Goal: Task Accomplishment & Management: Manage account settings

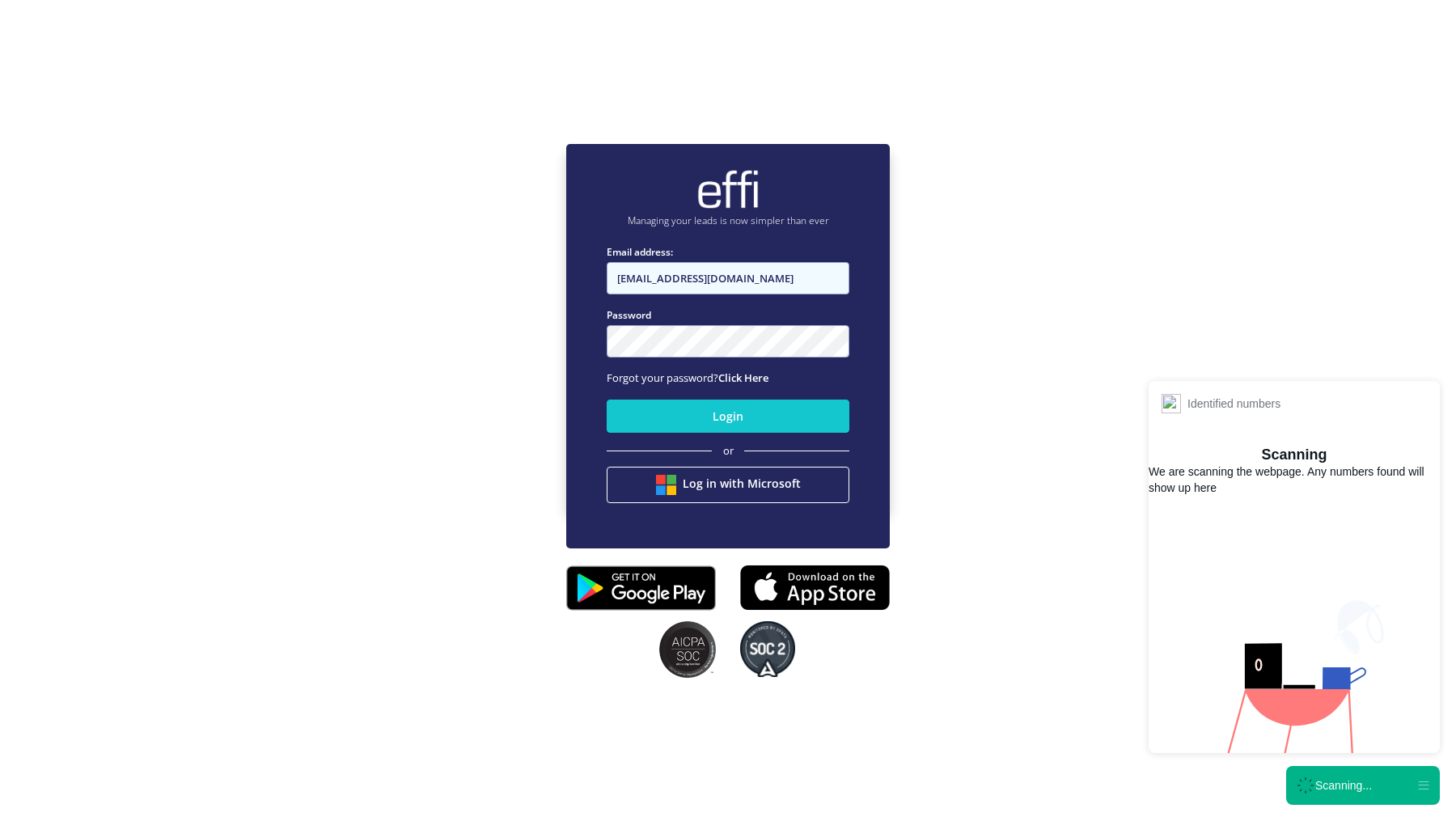
click at [673, 275] on input "Infinity@effi.com.au" at bounding box center [728, 278] width 243 height 33
type input "[EMAIL_ADDRESS][DOMAIN_NAME]"
click at [737, 279] on input "[EMAIL_ADDRESS][DOMAIN_NAME]" at bounding box center [728, 278] width 243 height 33
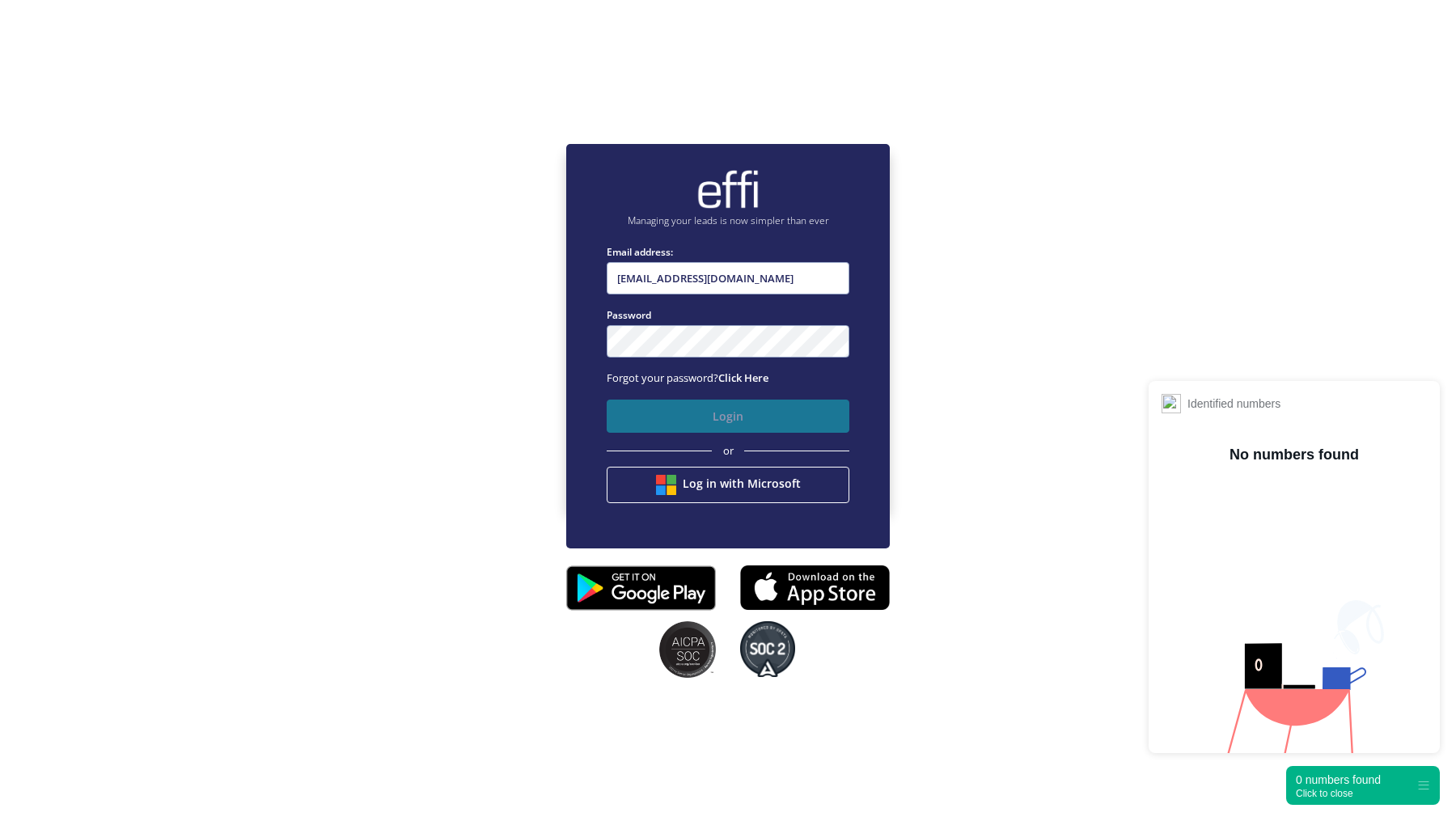
click at [671, 417] on button "Login" at bounding box center [728, 416] width 243 height 34
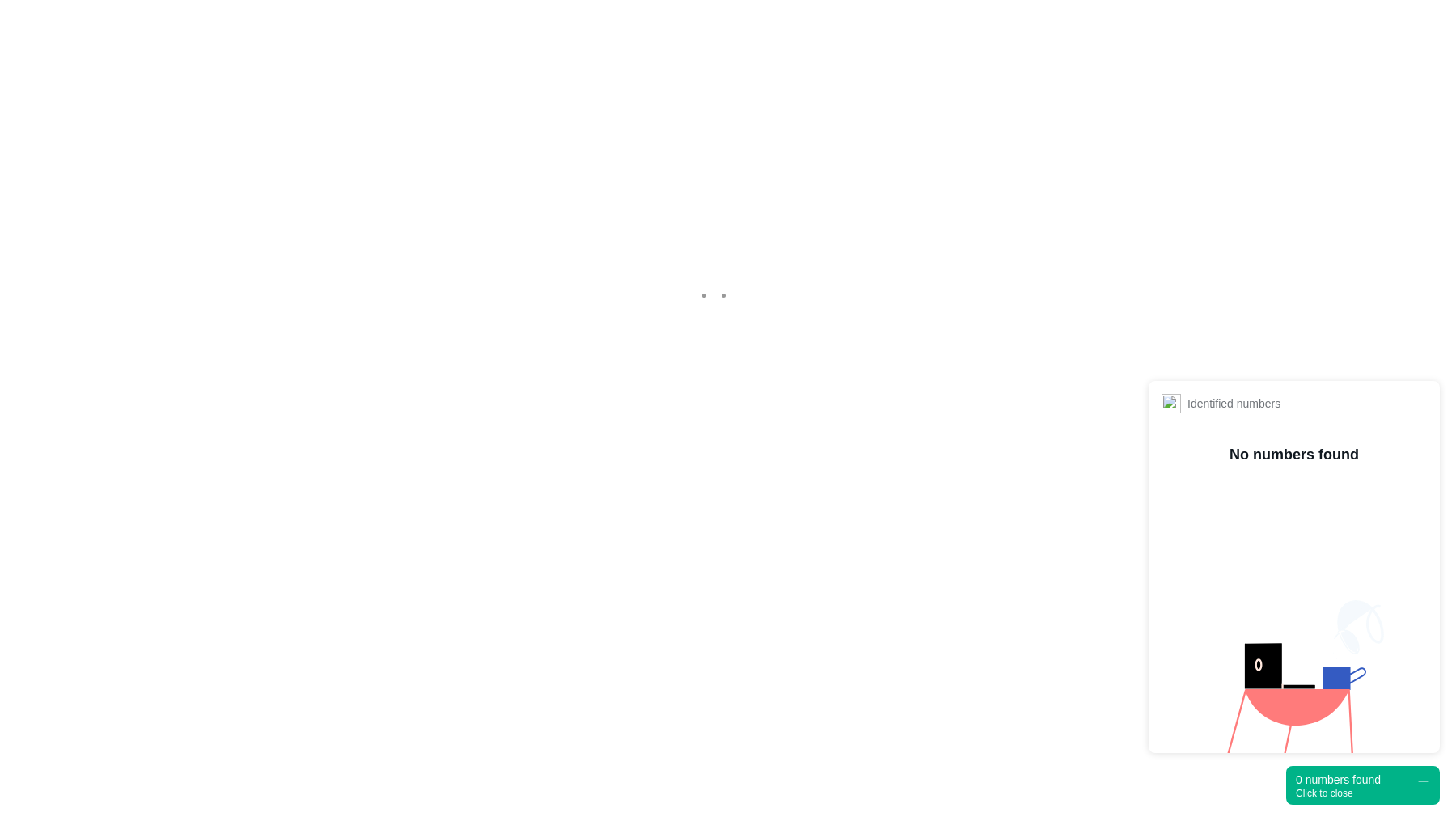
click at [1328, 796] on div "Click to close" at bounding box center [1338, 793] width 85 height 11
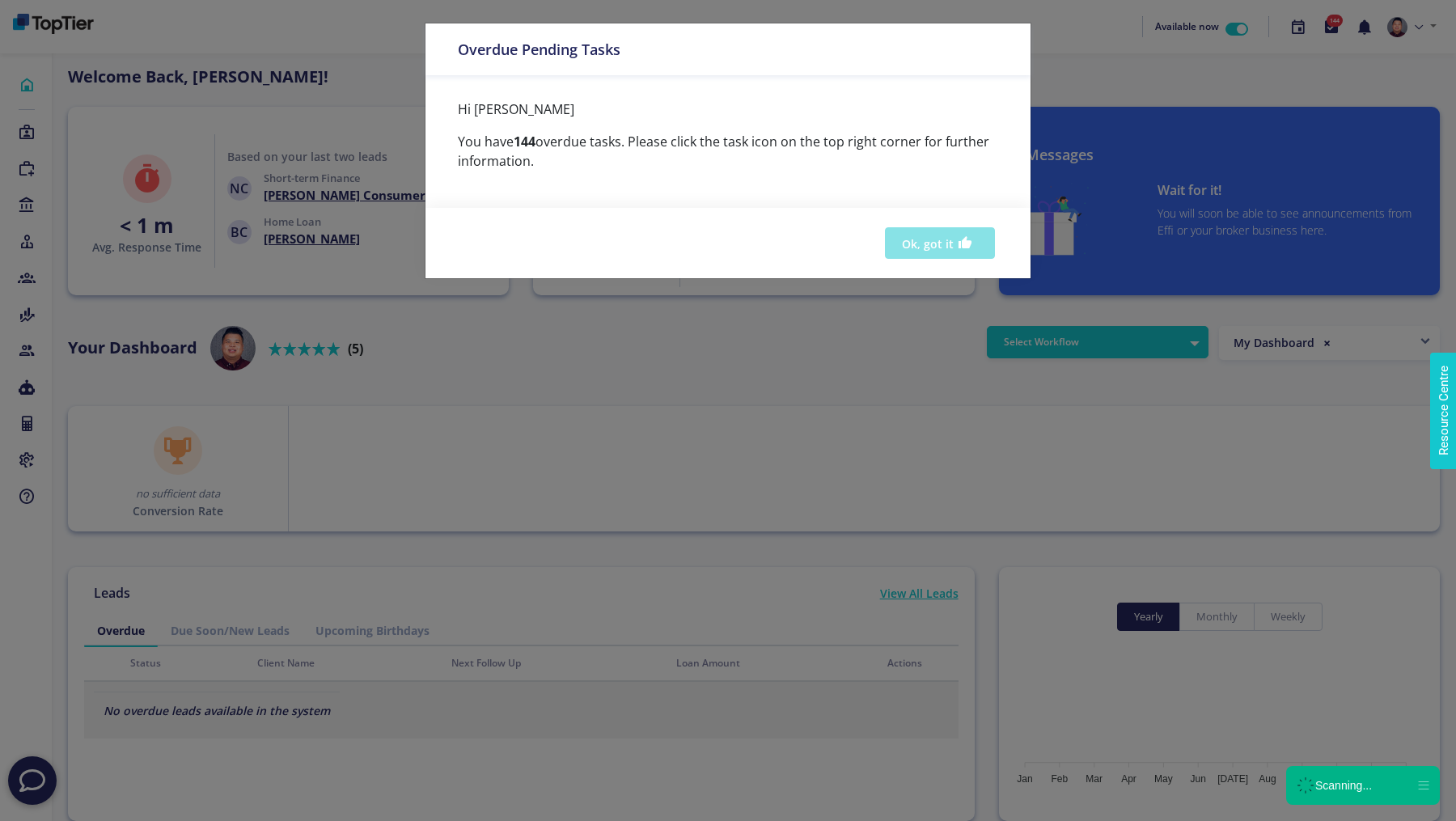
click at [964, 243] on icon "button" at bounding box center [964, 243] width 14 height 19
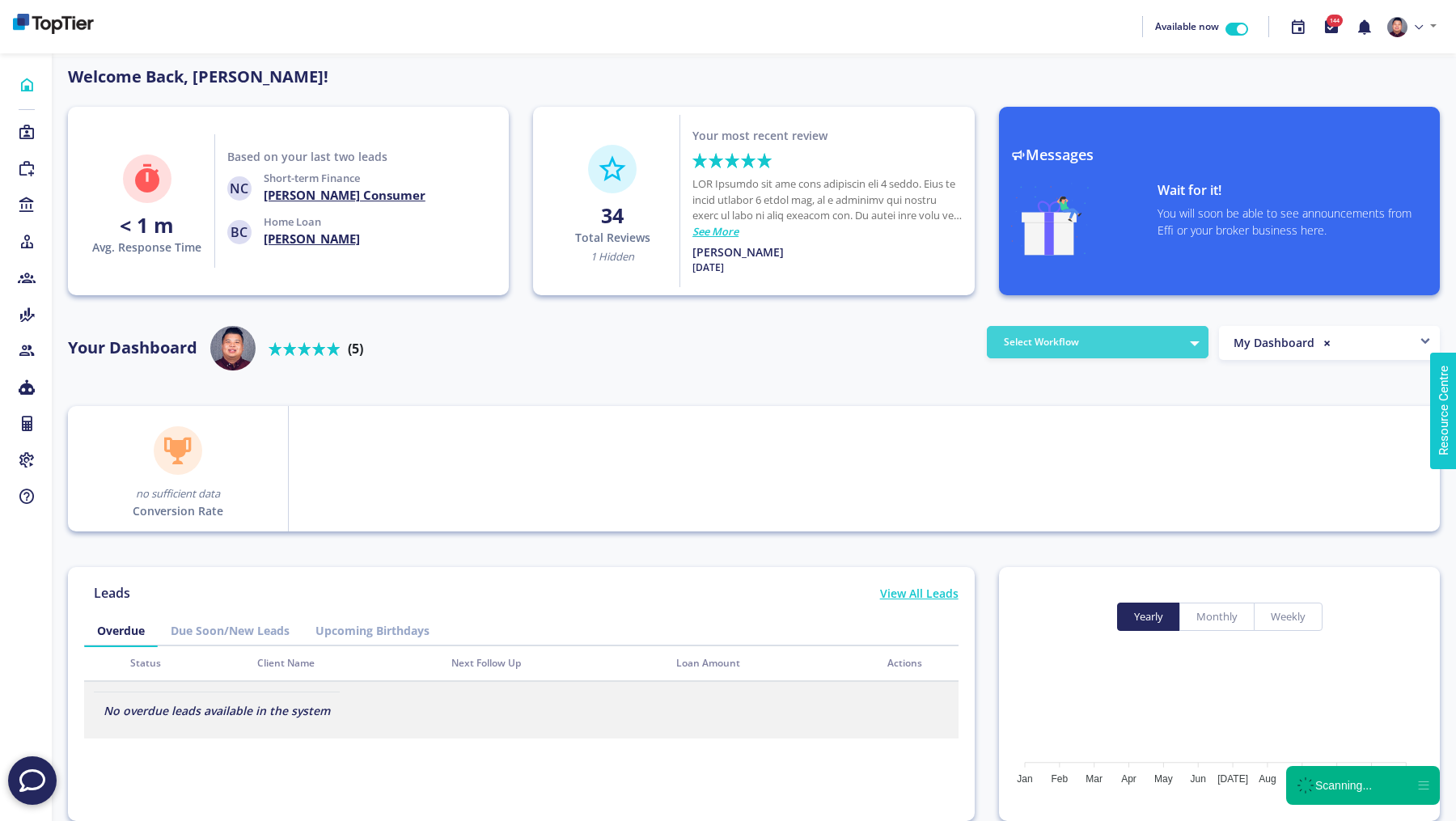
click at [1097, 343] on button "Select Workflow" at bounding box center [1098, 342] width 222 height 33
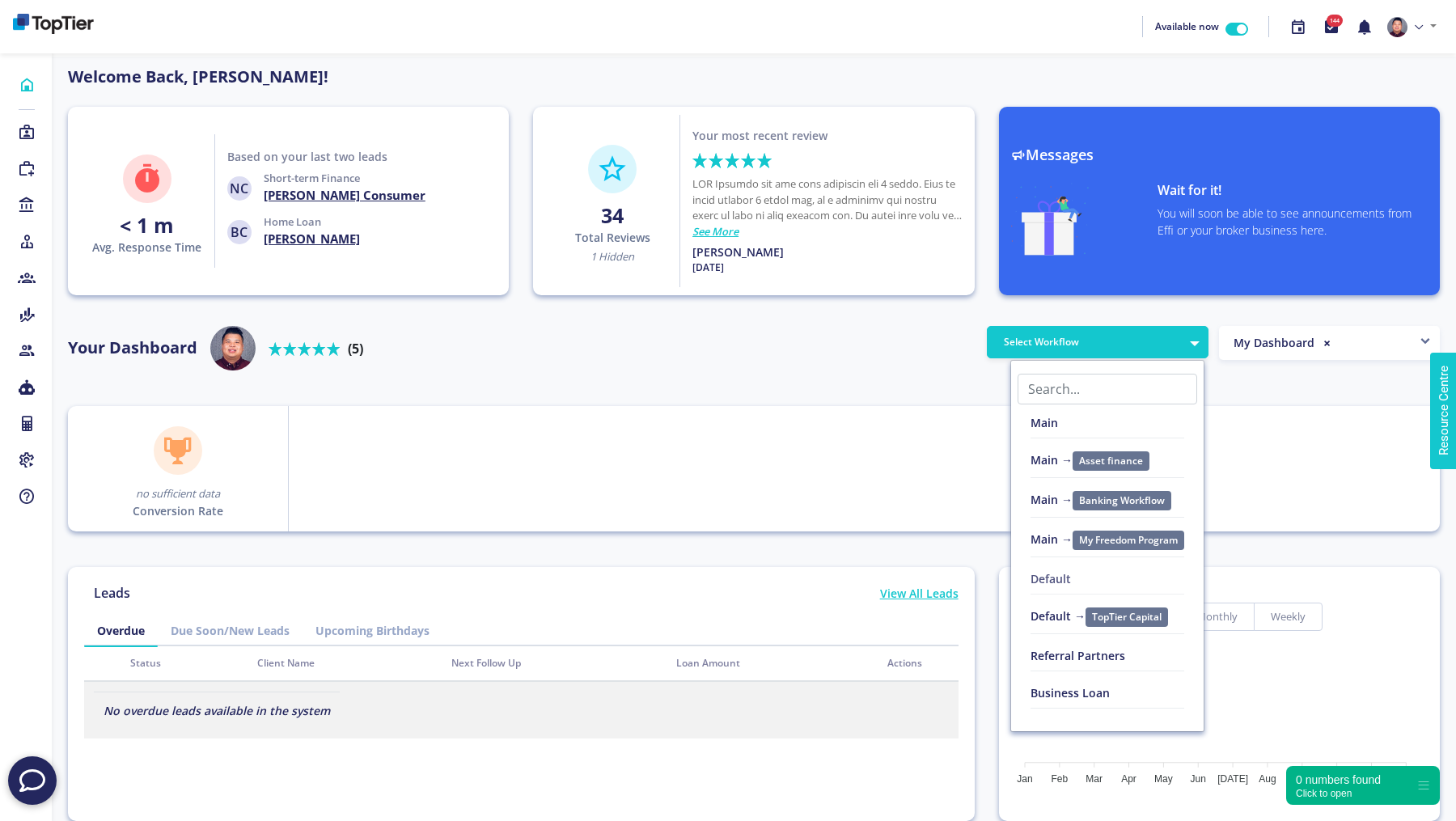
click at [1062, 578] on link "Default" at bounding box center [1107, 583] width 154 height 24
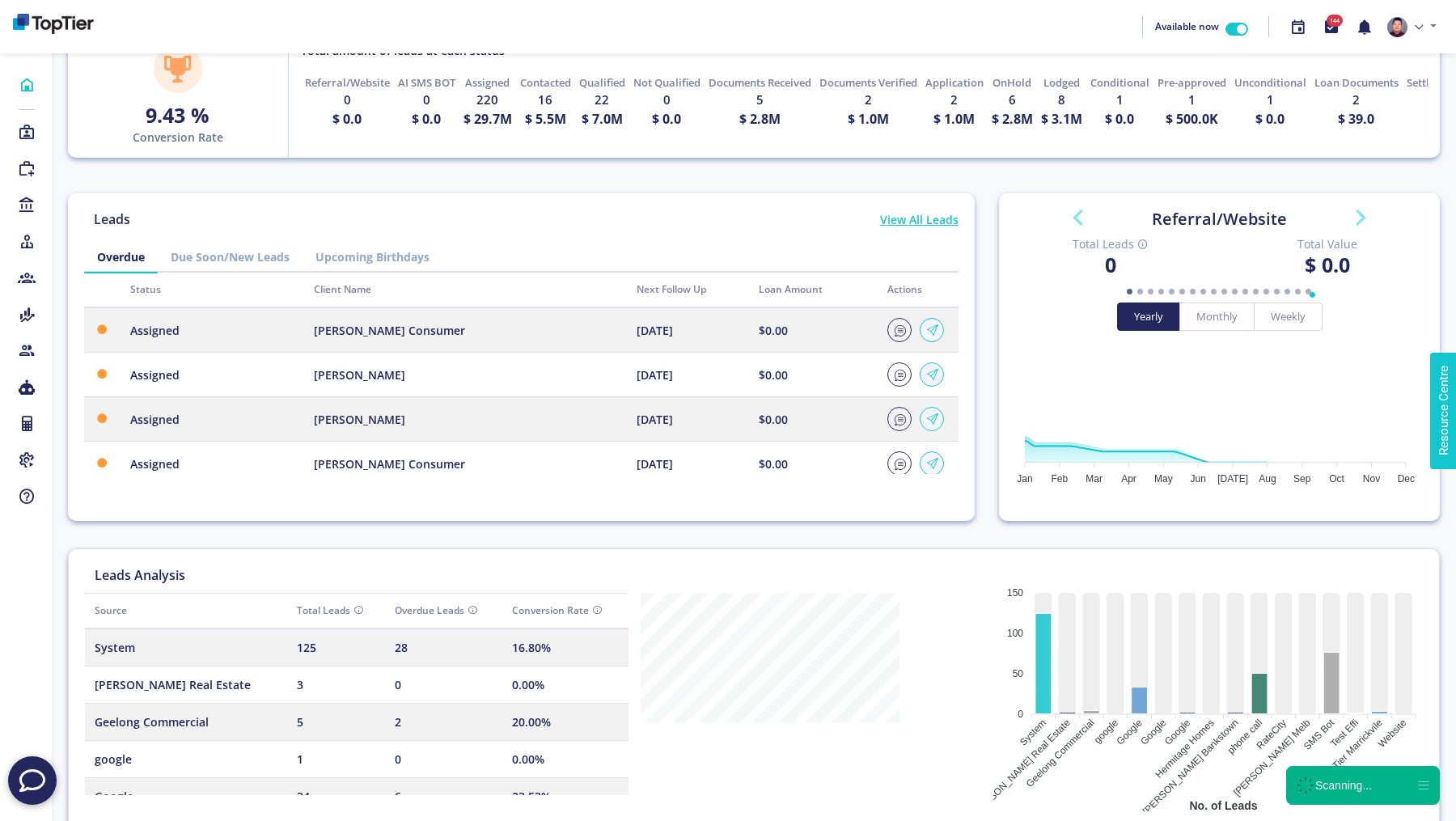
scroll to position [384, 0]
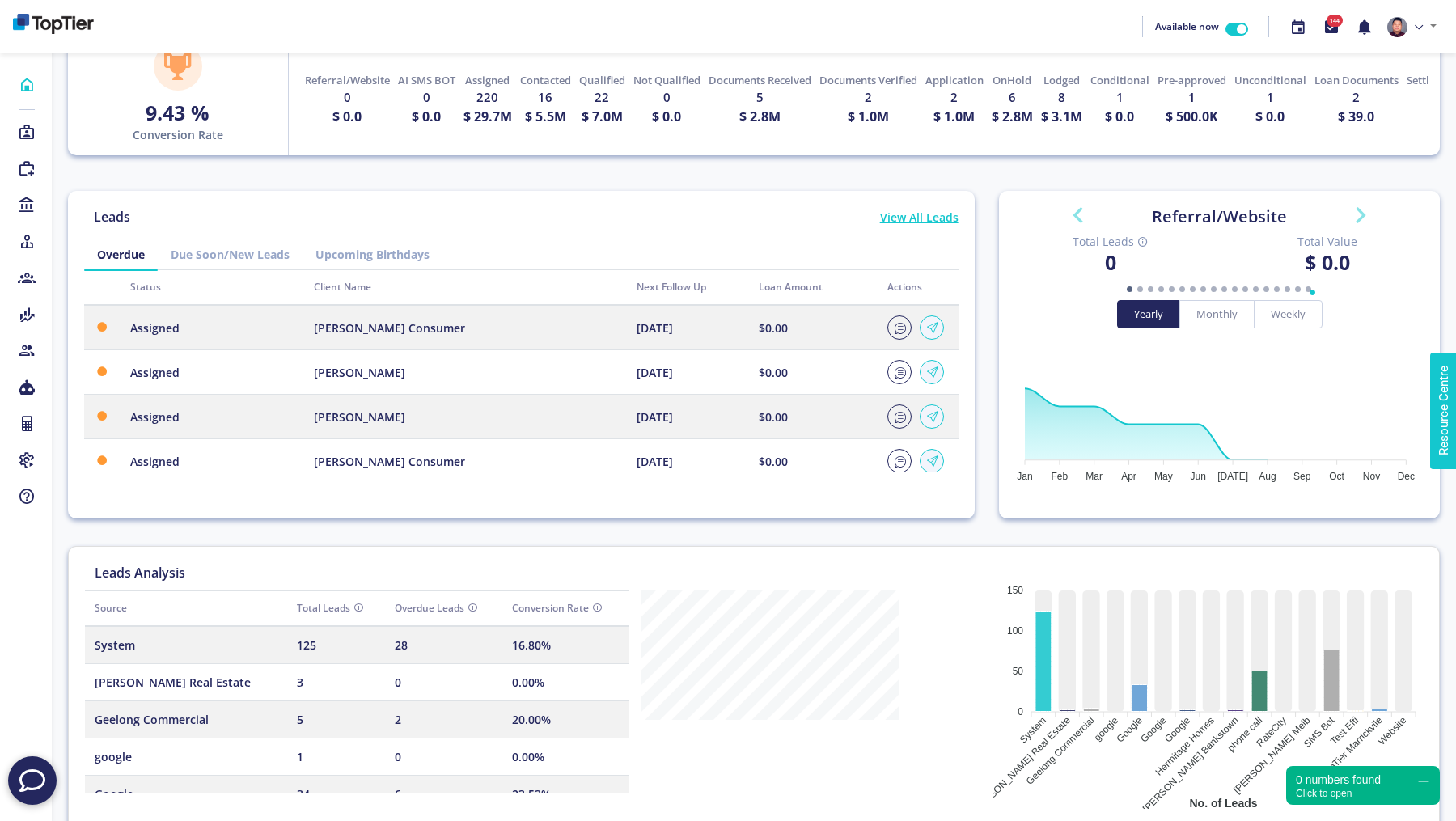
click at [402, 252] on link "Upcoming Birthdays" at bounding box center [373, 254] width 140 height 30
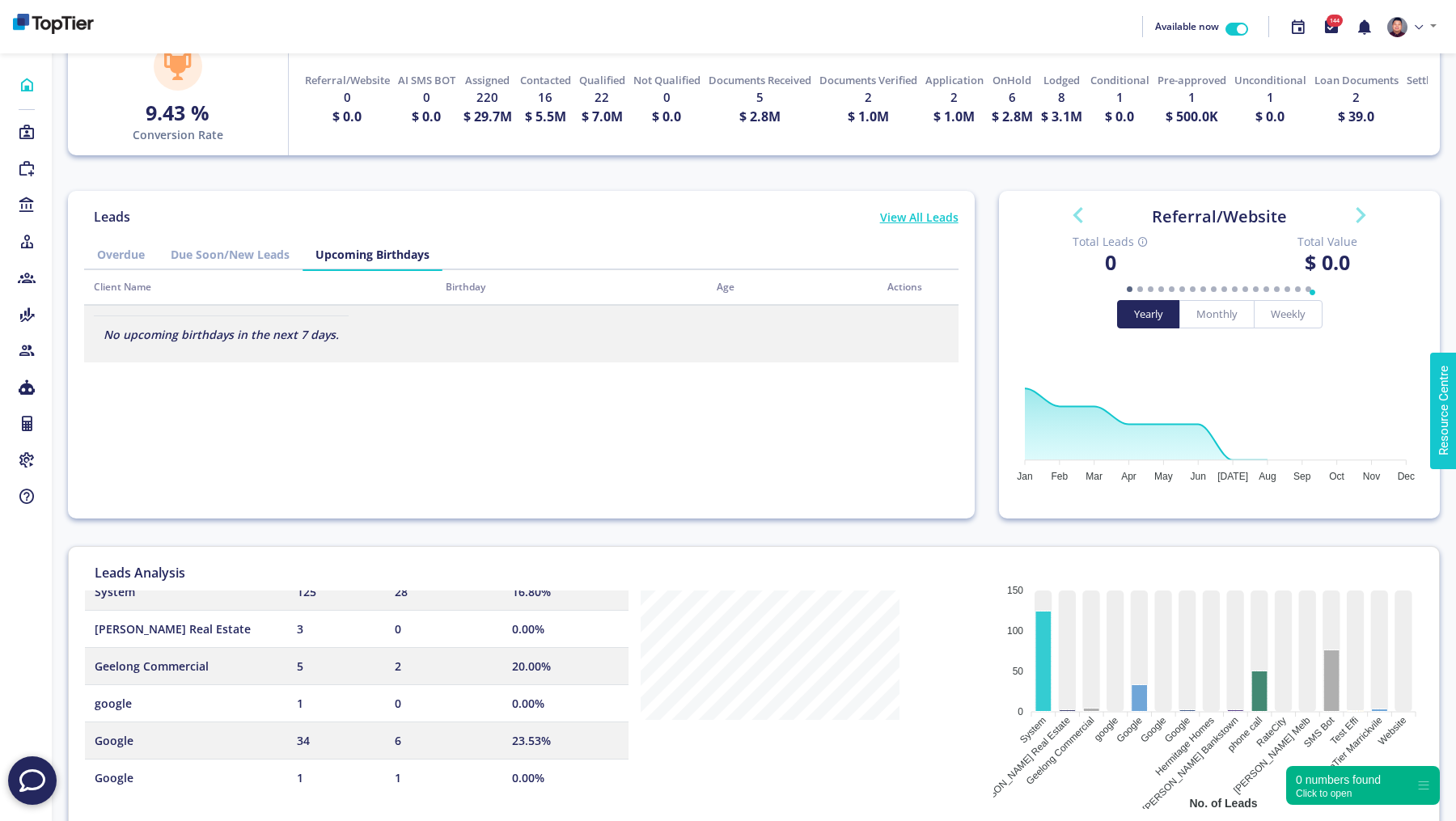
scroll to position [0, 0]
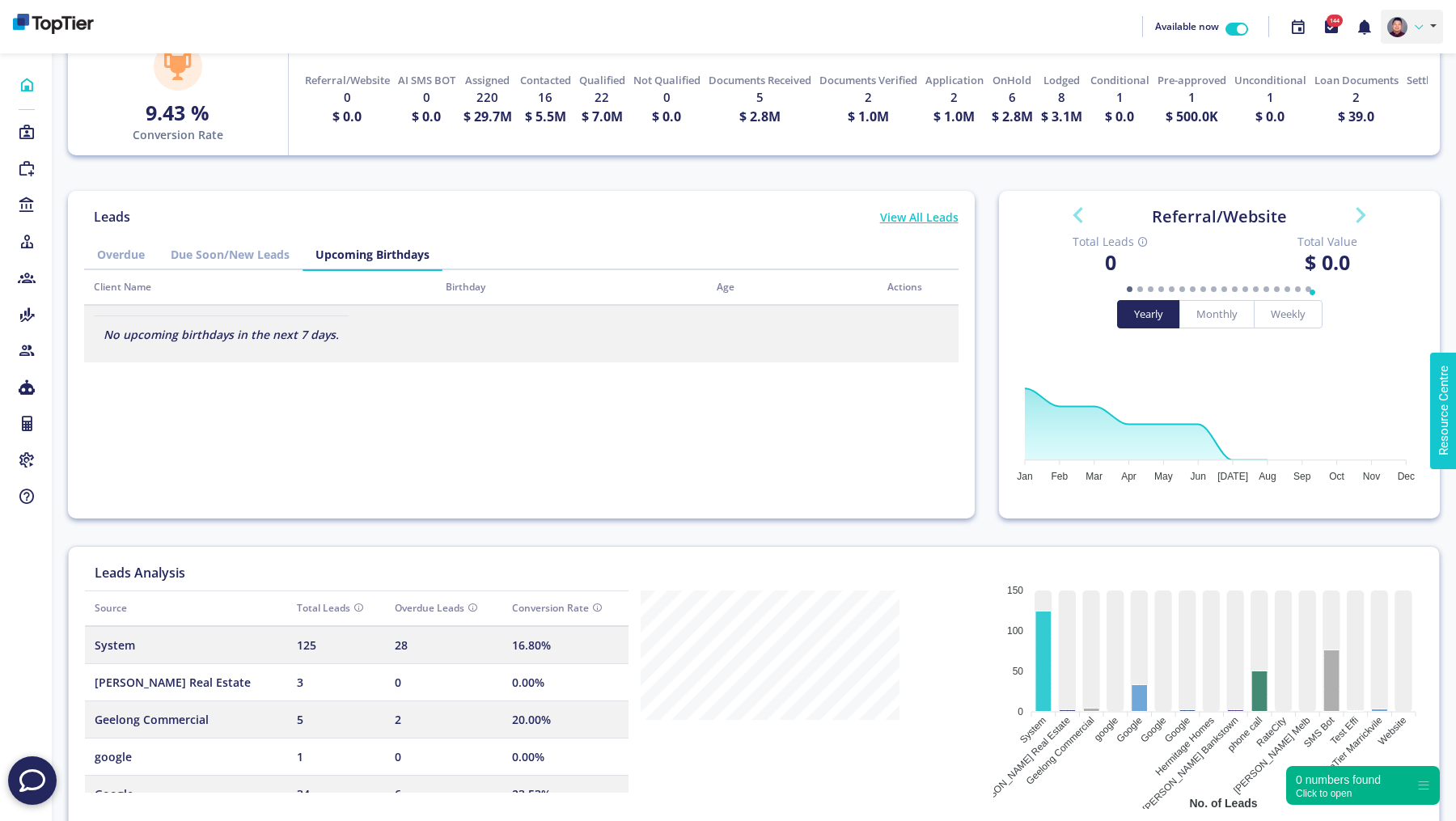
click at [1412, 34] on link at bounding box center [1412, 27] width 62 height 34
click at [1392, 57] on link "Profile" at bounding box center [1378, 65] width 128 height 24
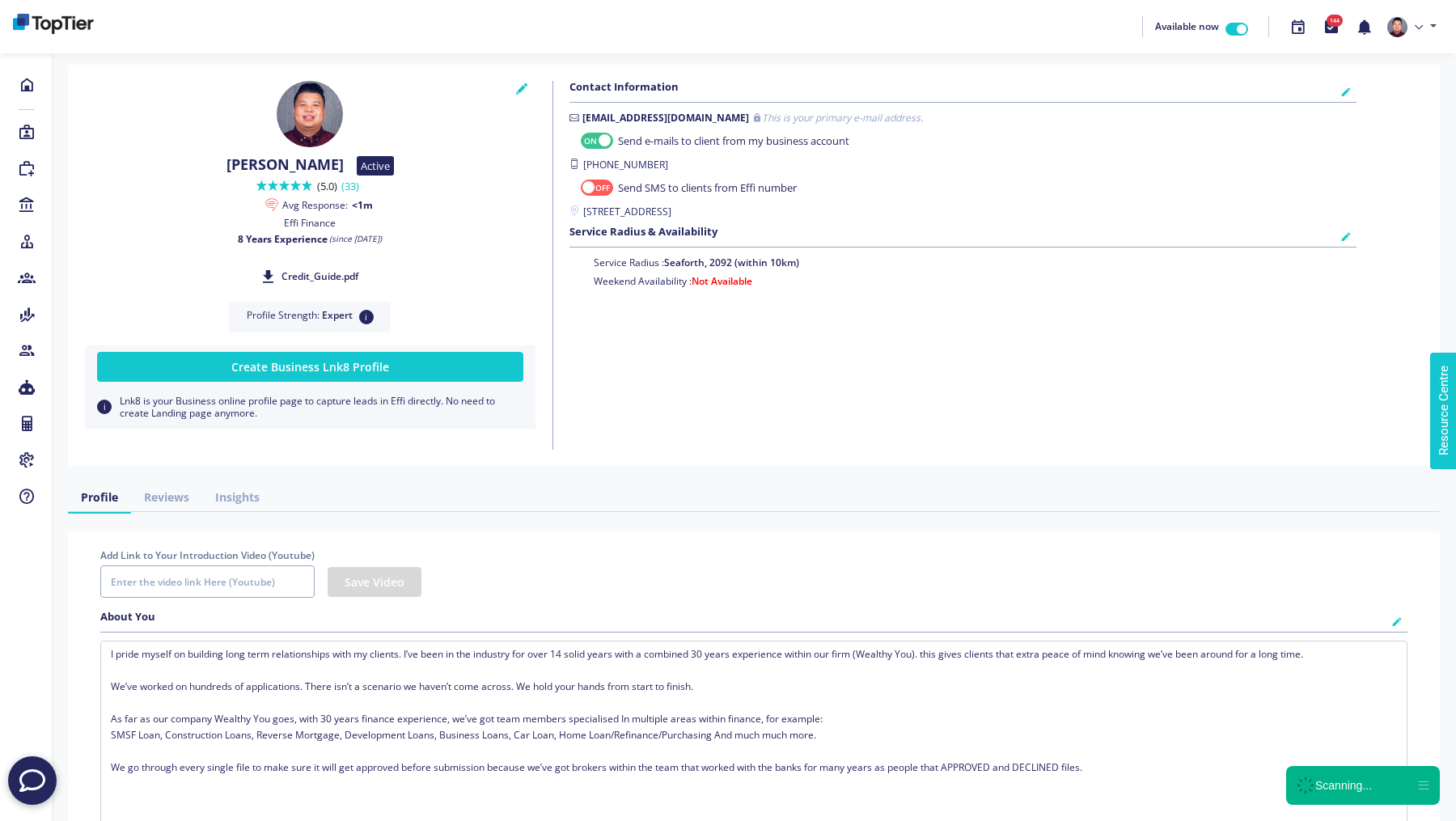
checkbox input "true"
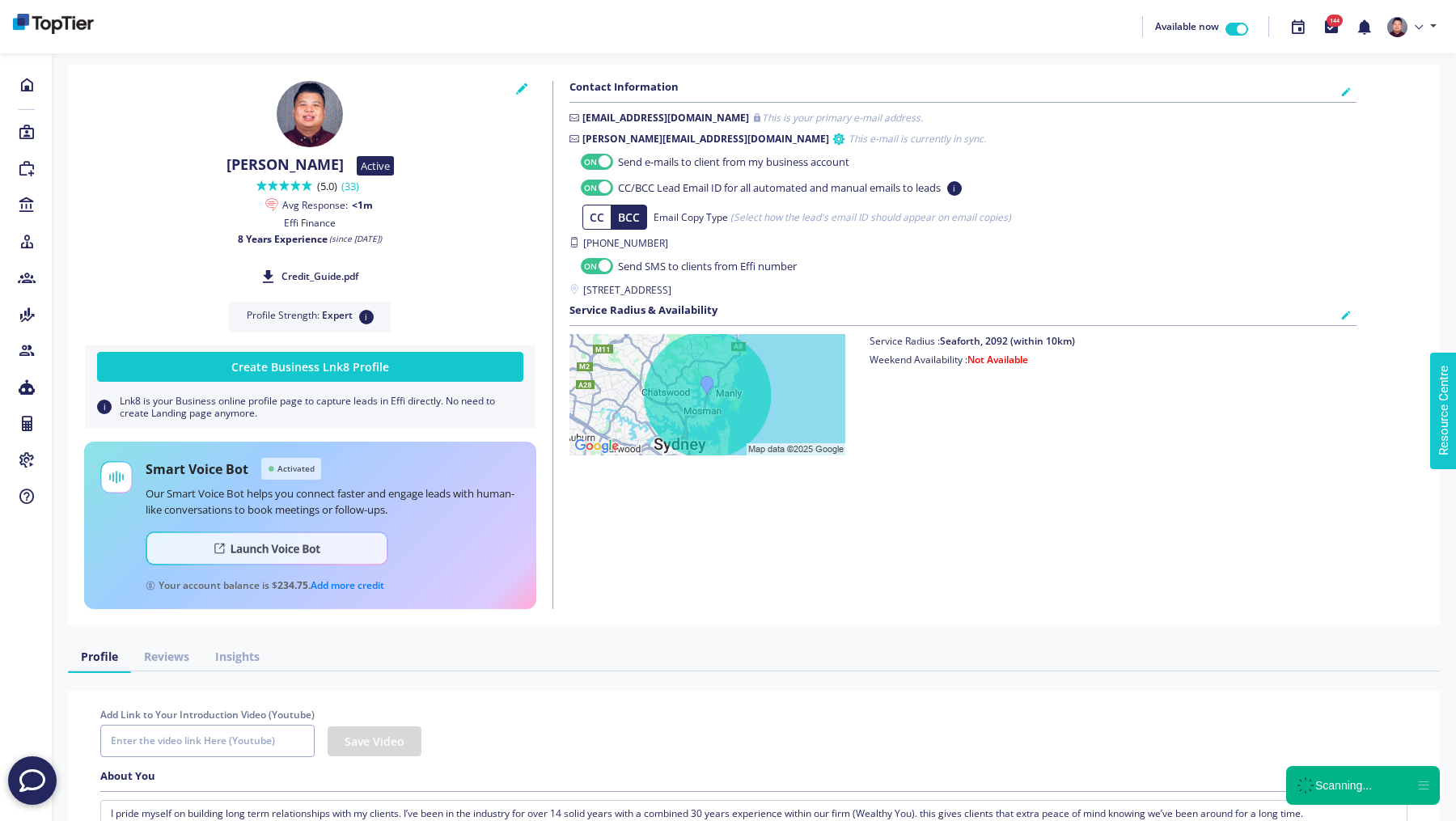
checkbox input "true"
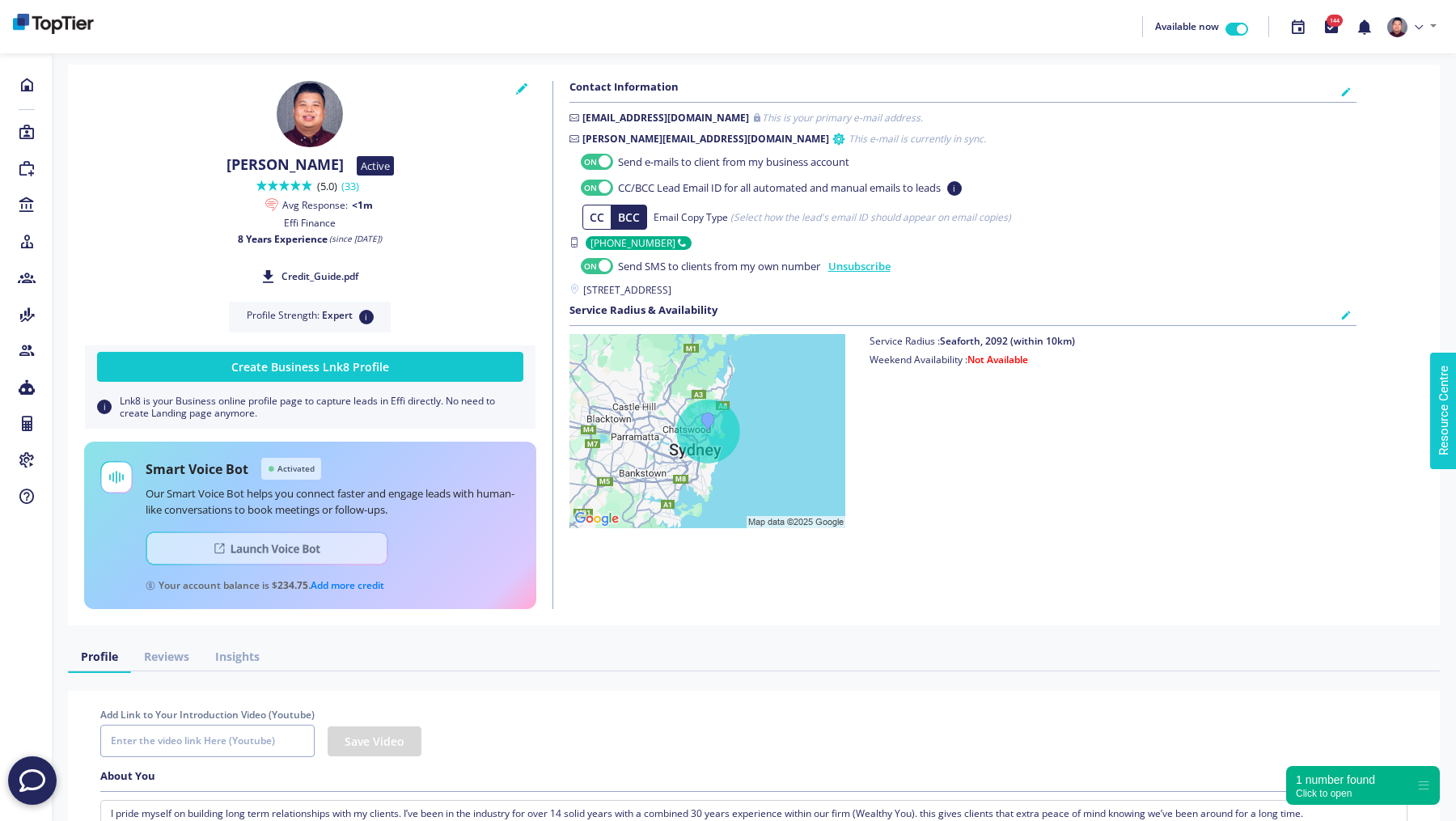
click at [244, 540] on img at bounding box center [267, 548] width 243 height 34
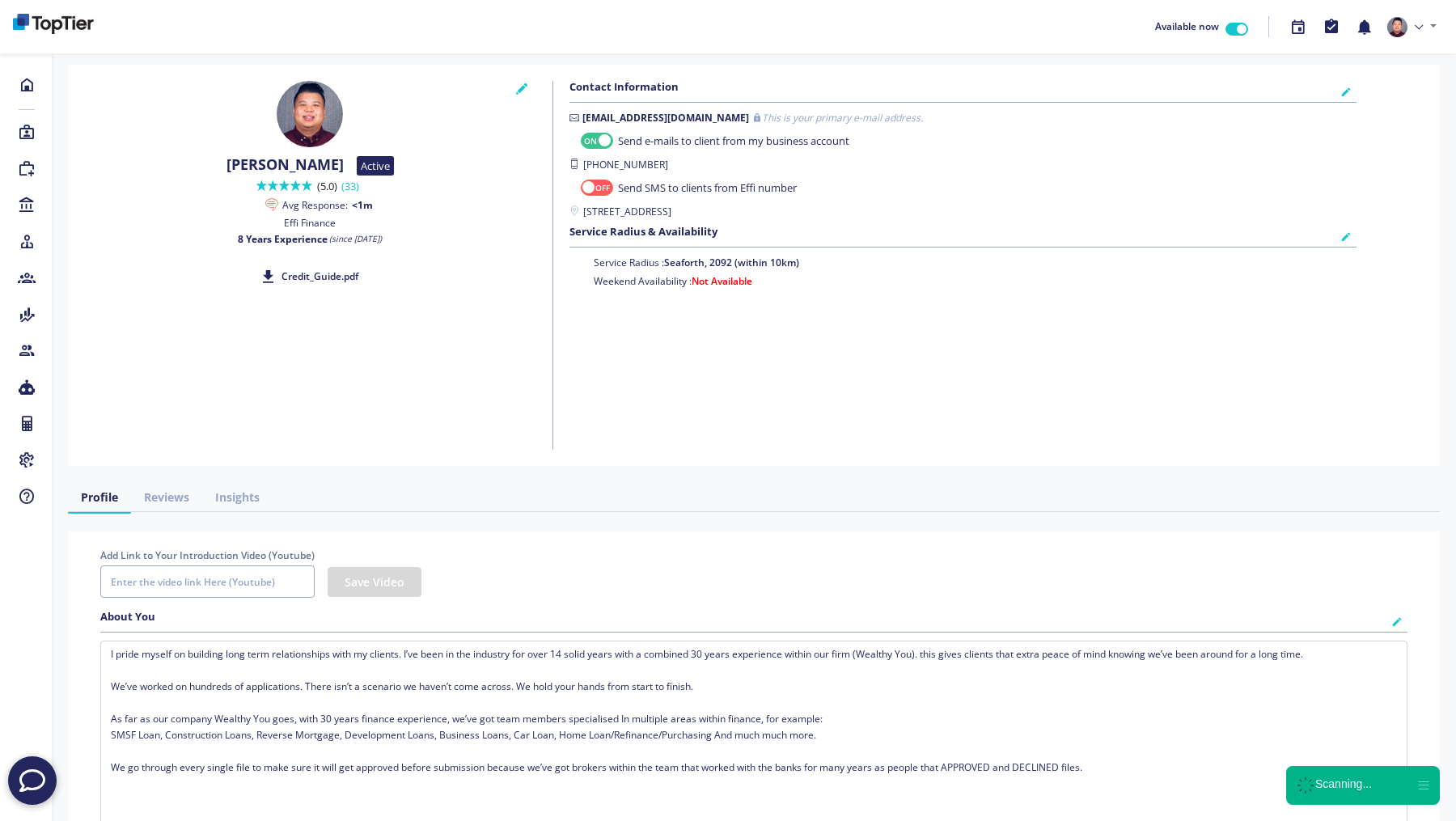
checkbox input "true"
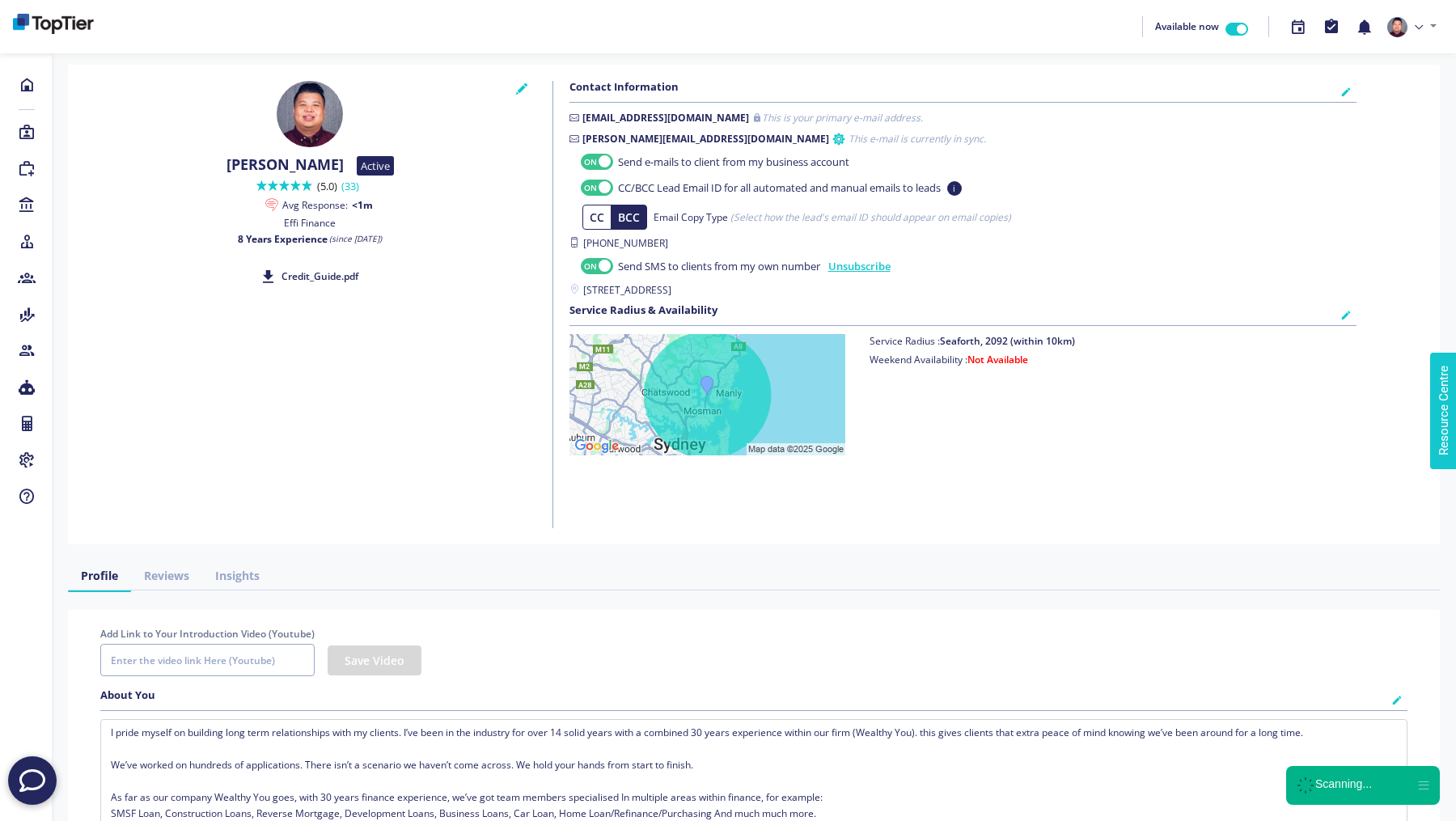
checkbox input "true"
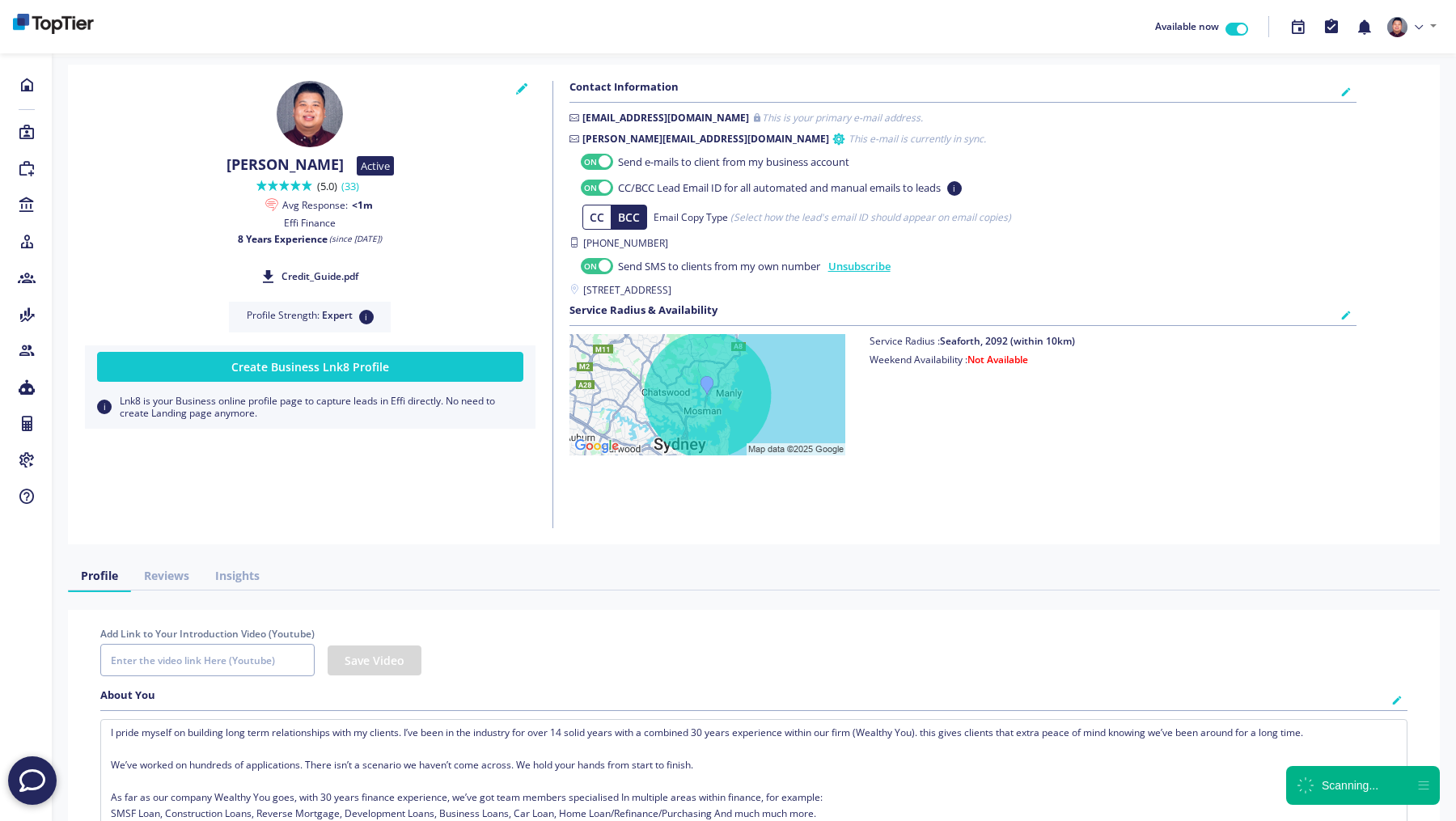
checkbox input "true"
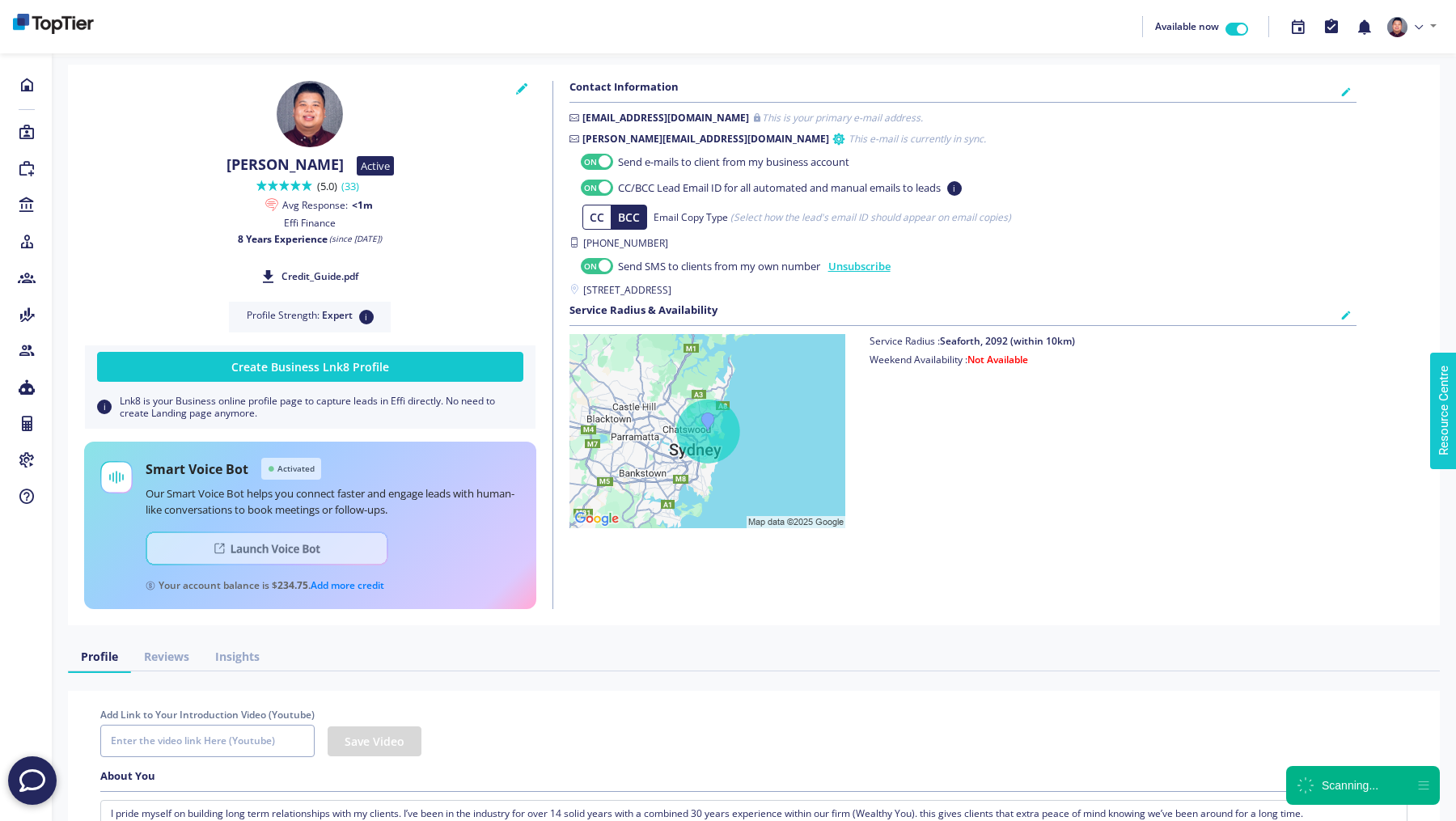
click at [296, 558] on img at bounding box center [267, 548] width 243 height 34
